Goal: Task Accomplishment & Management: Use online tool/utility

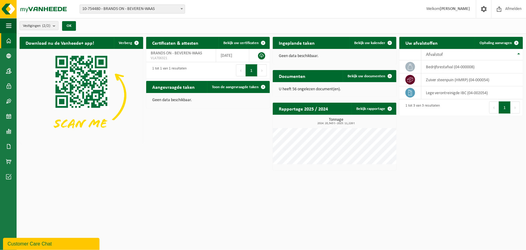
click at [100, 6] on span "10-754480 - BRANDS ON - BEVEREN-WAAS" at bounding box center [132, 9] width 105 height 8
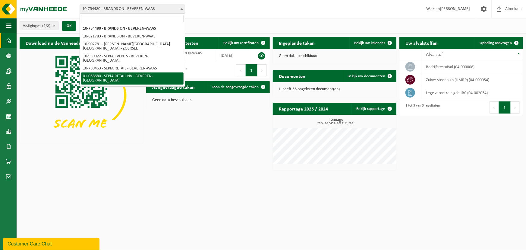
select select "10344"
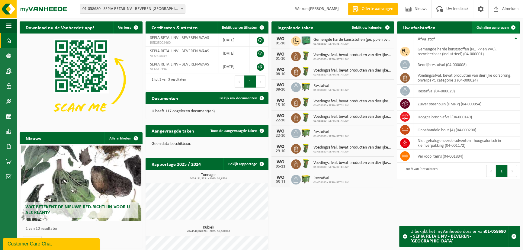
click at [482, 28] on span "Ophaling aanvragen" at bounding box center [492, 28] width 32 height 4
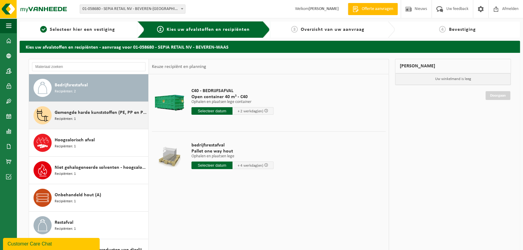
click at [79, 113] on span "Gemengde harde kunststoffen (PE, PP en PVC), recycleerbaar (industrieel)" at bounding box center [101, 112] width 92 height 7
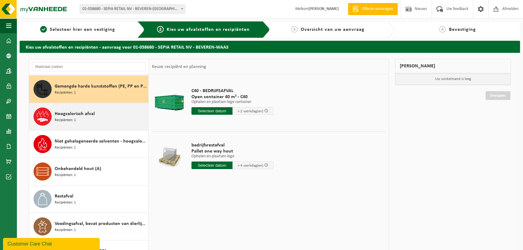
scroll to position [27, 0]
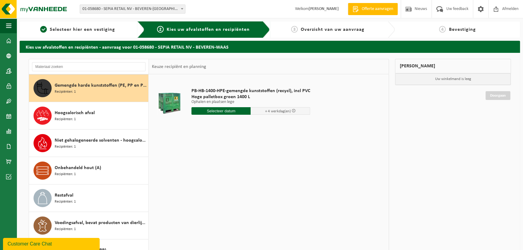
click at [230, 114] on input "text" at bounding box center [220, 111] width 59 height 8
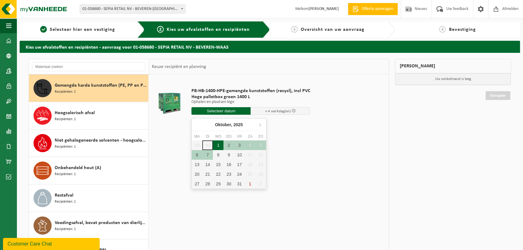
click at [216, 144] on div "1" at bounding box center [218, 145] width 11 height 10
type input "Van 2025-10-01"
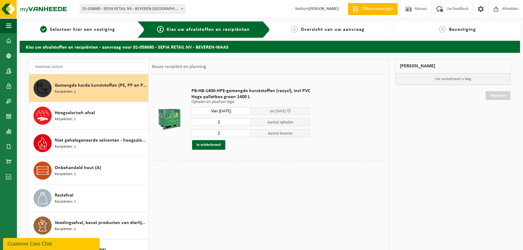
click at [223, 120] on input "2" at bounding box center [220, 122] width 59 height 8
click at [245, 119] on input "3" at bounding box center [220, 122] width 59 height 8
click at [244, 124] on input "2" at bounding box center [220, 122] width 59 height 8
type input "1"
click at [244, 124] on input "1" at bounding box center [220, 122] width 59 height 8
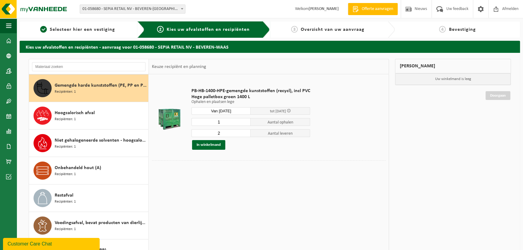
click at [241, 133] on input "2" at bounding box center [220, 133] width 59 height 8
click at [243, 131] on input "3" at bounding box center [220, 133] width 59 height 8
click at [245, 133] on input "2" at bounding box center [220, 133] width 59 height 8
type input "1"
click at [245, 133] on input "1" at bounding box center [220, 133] width 59 height 8
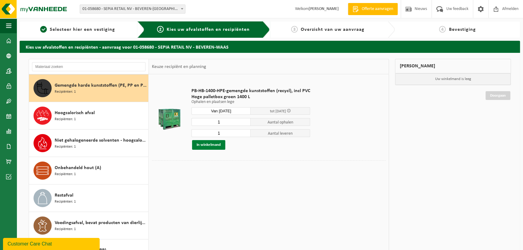
click at [207, 147] on button "In winkelmand" at bounding box center [208, 145] width 33 height 10
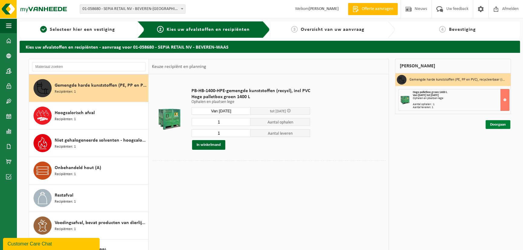
click at [497, 127] on link "Doorgaan" at bounding box center [497, 124] width 25 height 9
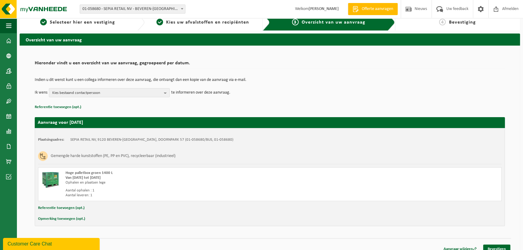
scroll to position [14, 0]
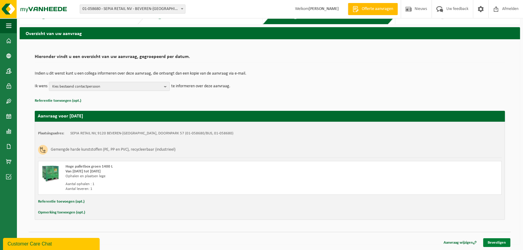
click at [497, 243] on link "Bevestigen" at bounding box center [496, 242] width 27 height 9
